Goal: Task Accomplishment & Management: Manage account settings

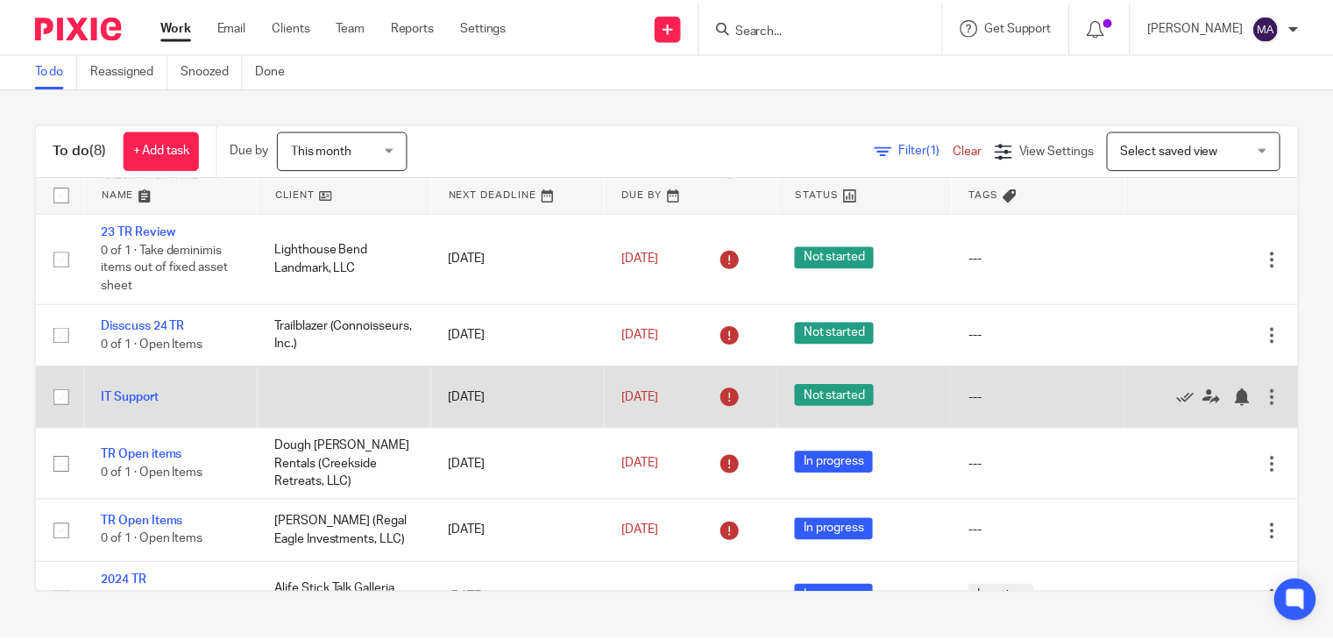
scroll to position [206, 0]
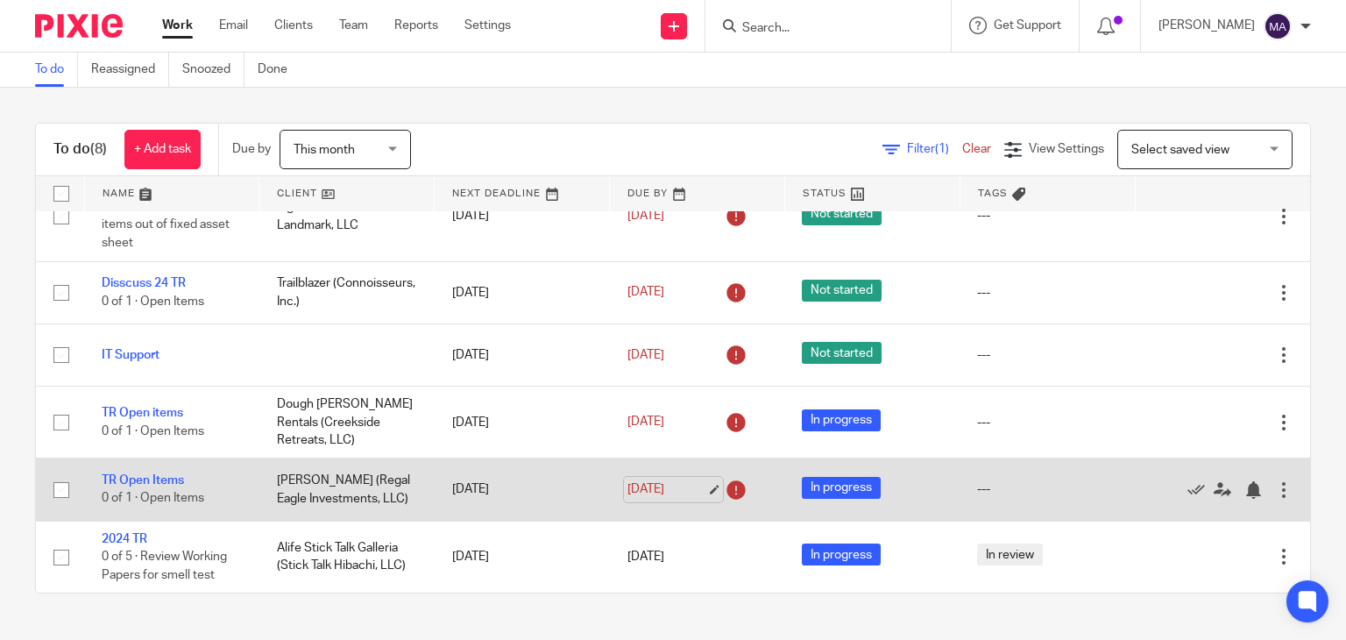
click at [694, 487] on link "Aug 25, 2025" at bounding box center [667, 489] width 79 height 18
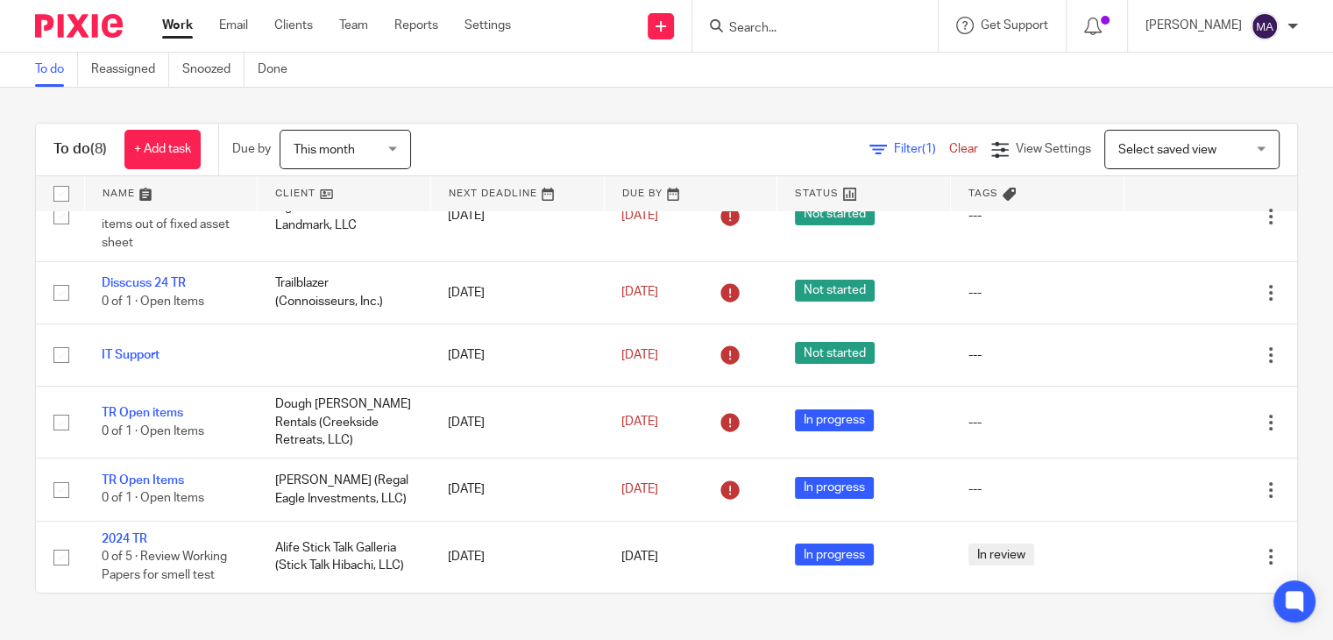
scroll to position [0, 0]
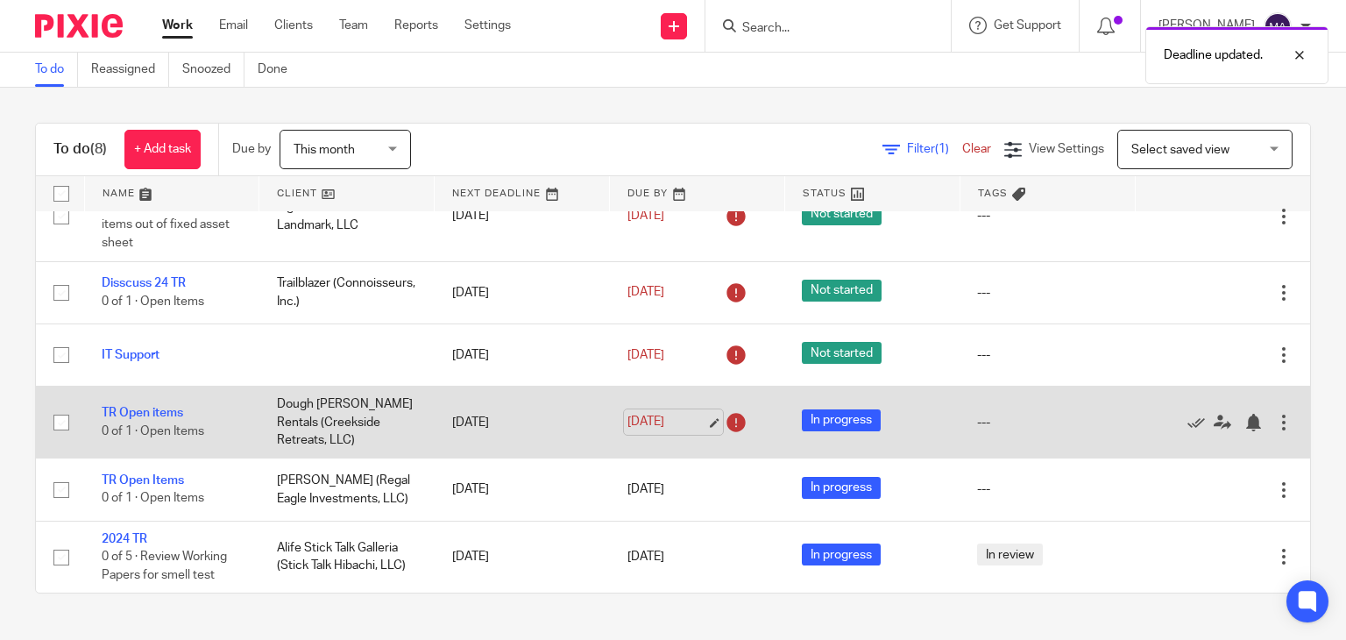
click at [686, 424] on link "Aug 25, 2025" at bounding box center [667, 422] width 79 height 18
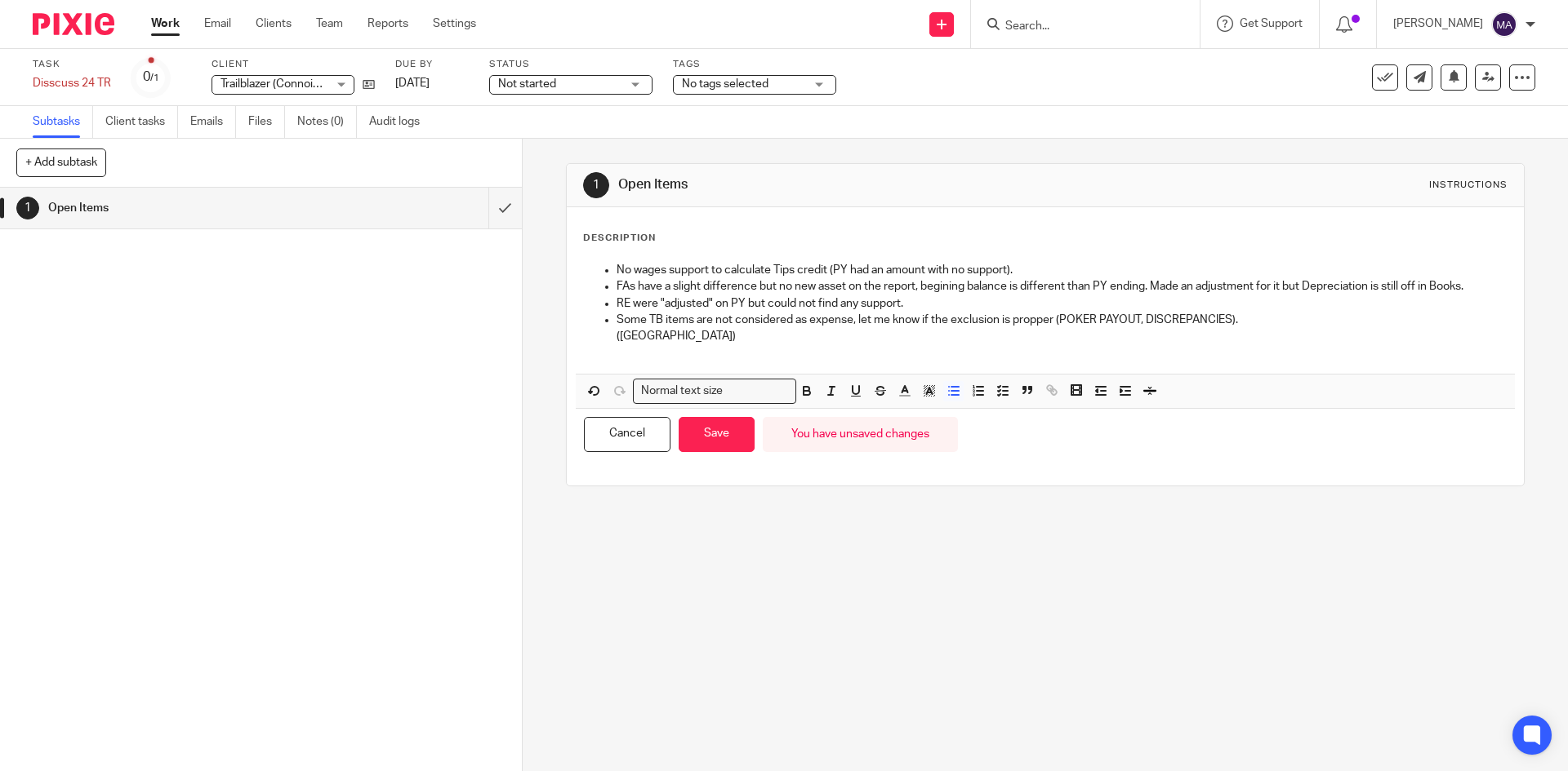
click at [690, 453] on div "Cancel Save You have unsaved changes" at bounding box center [1044, 434] width 938 height 51
click at [691, 436] on button "Save" at bounding box center [716, 435] width 76 height 35
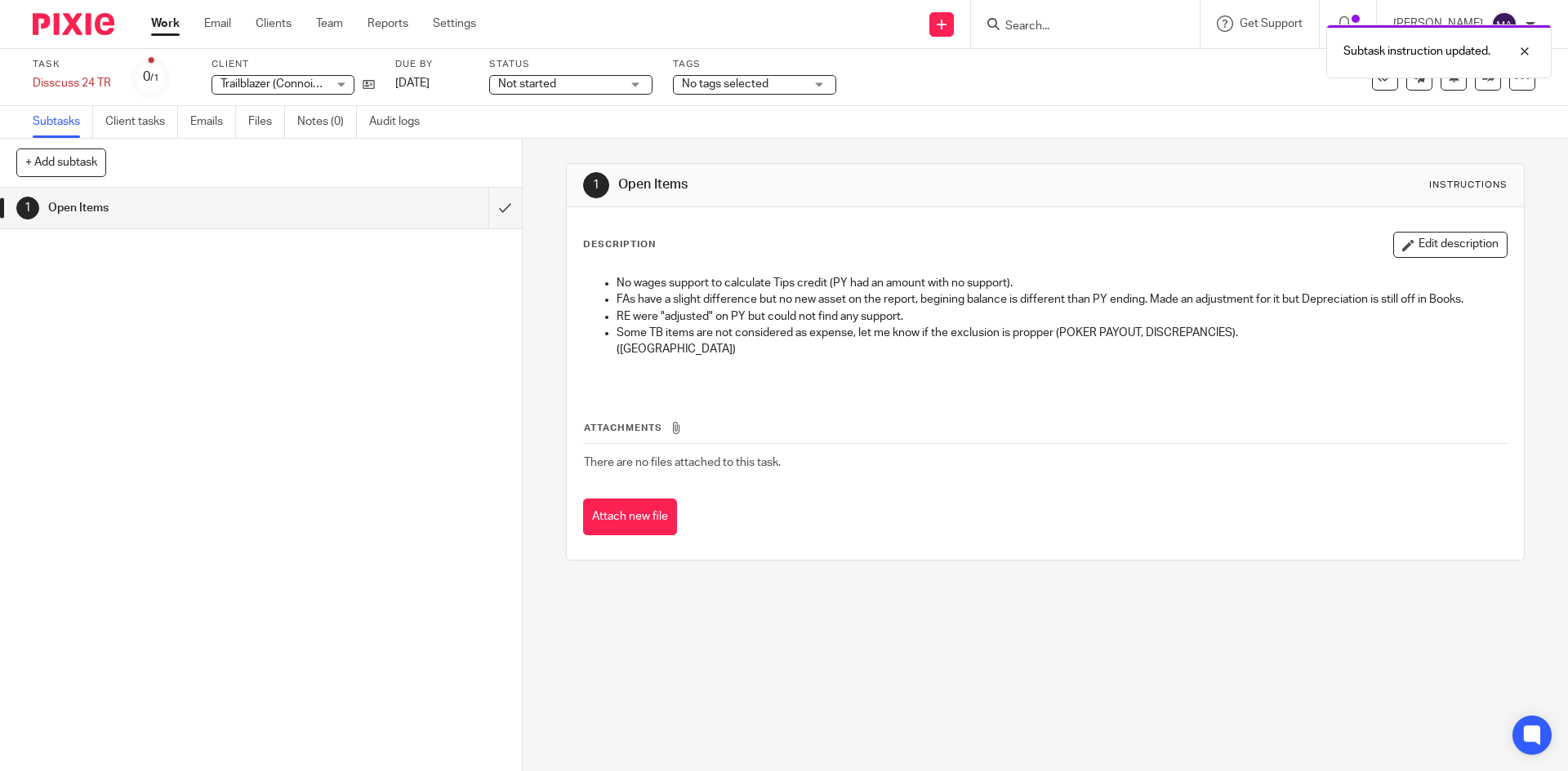
click at [167, 17] on link "Work" at bounding box center [165, 24] width 29 height 17
